Goal: Information Seeking & Learning: Learn about a topic

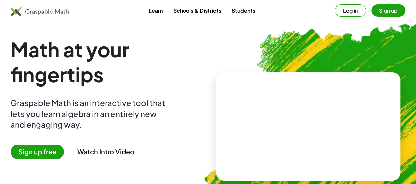
click at [147, 8] on link "Learn" at bounding box center [155, 10] width 25 height 12
click at [49, 6] on img at bounding box center [40, 10] width 58 height 11
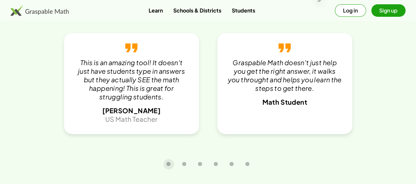
scroll to position [1109, 0]
